Goal: Check status: Check status

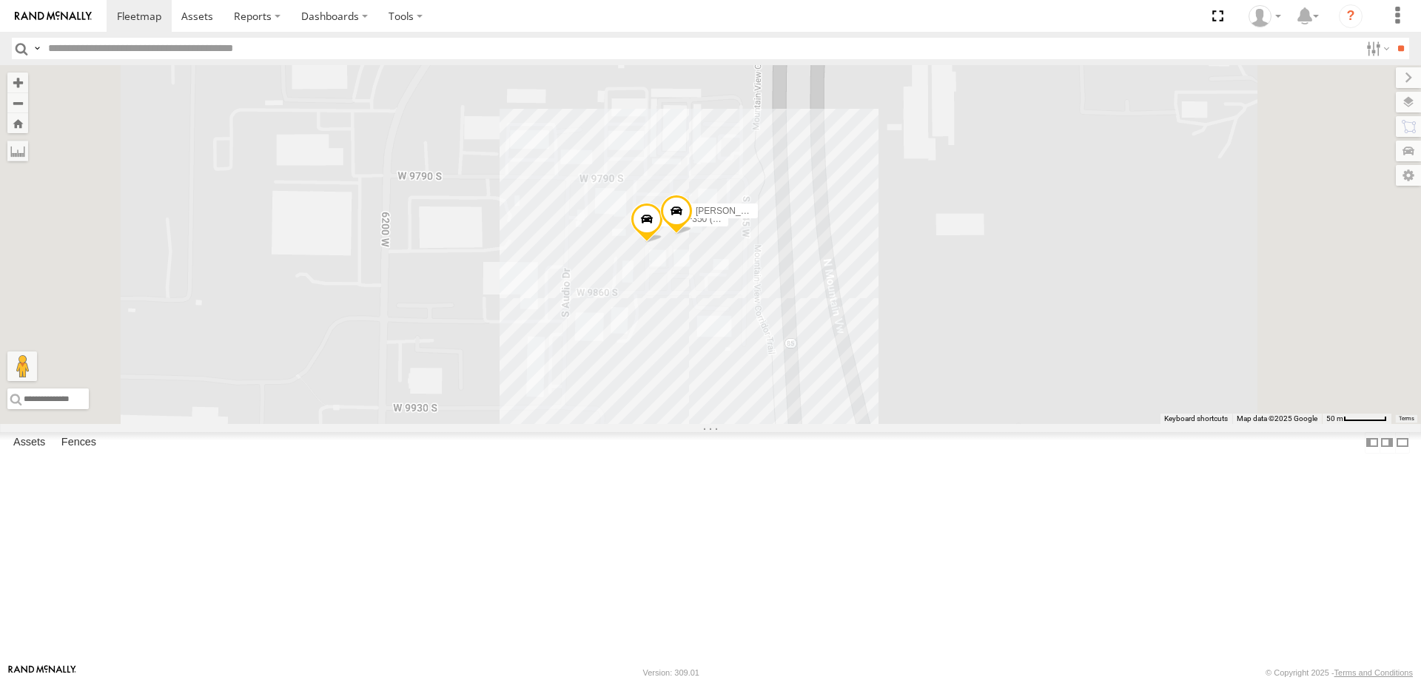
drag, startPoint x: 887, startPoint y: 486, endPoint x: 898, endPoint y: 557, distance: 72.0
click at [898, 424] on div "[PERSON_NAME] 2020 F350 GT2 [PERSON_NAME] -2023 F150 [PERSON_NAME]- 2022 F150 J…" at bounding box center [710, 244] width 1421 height 359
